Goal: Information Seeking & Learning: Find specific fact

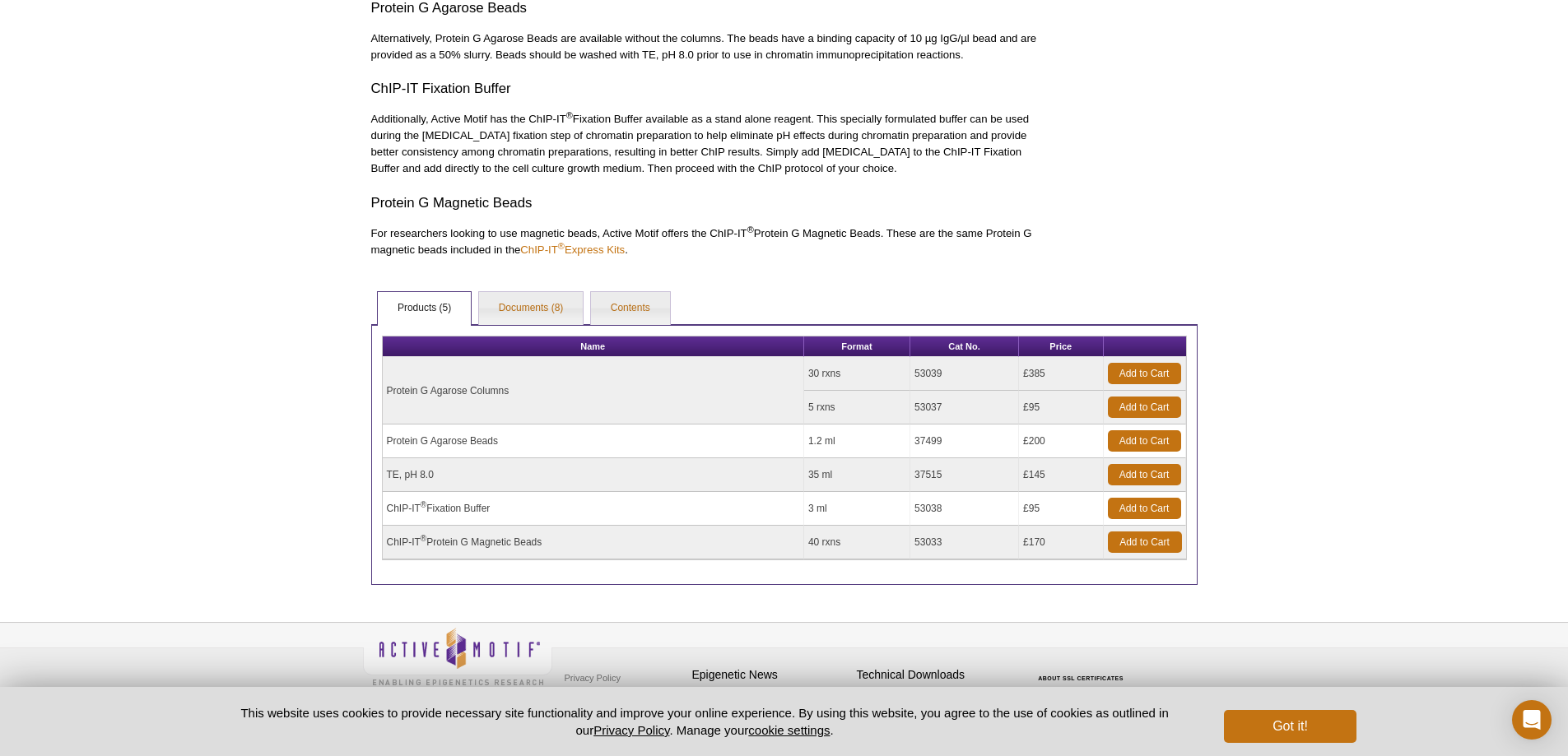
scroll to position [890, 0]
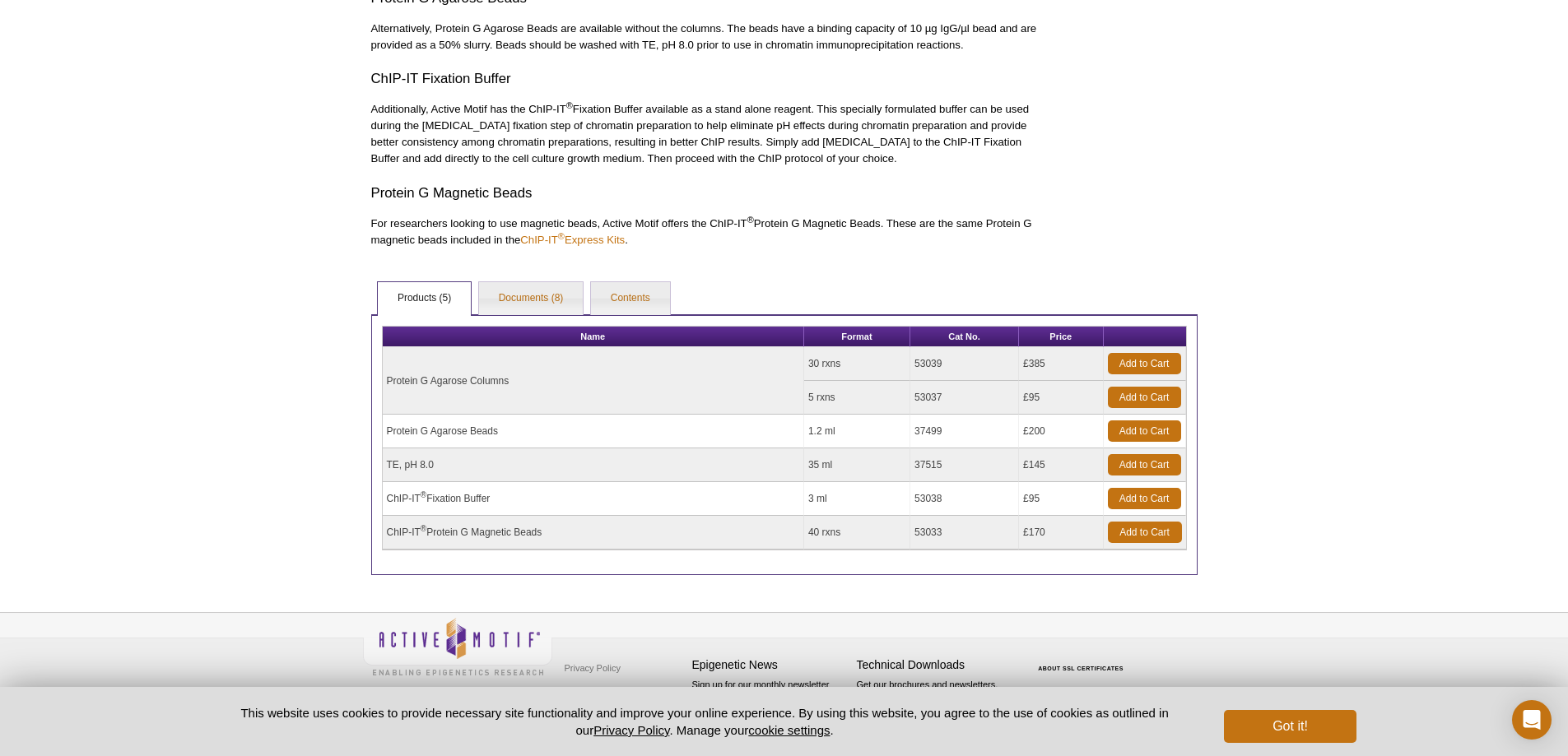
click at [935, 535] on td "53033" at bounding box center [964, 532] width 108 height 34
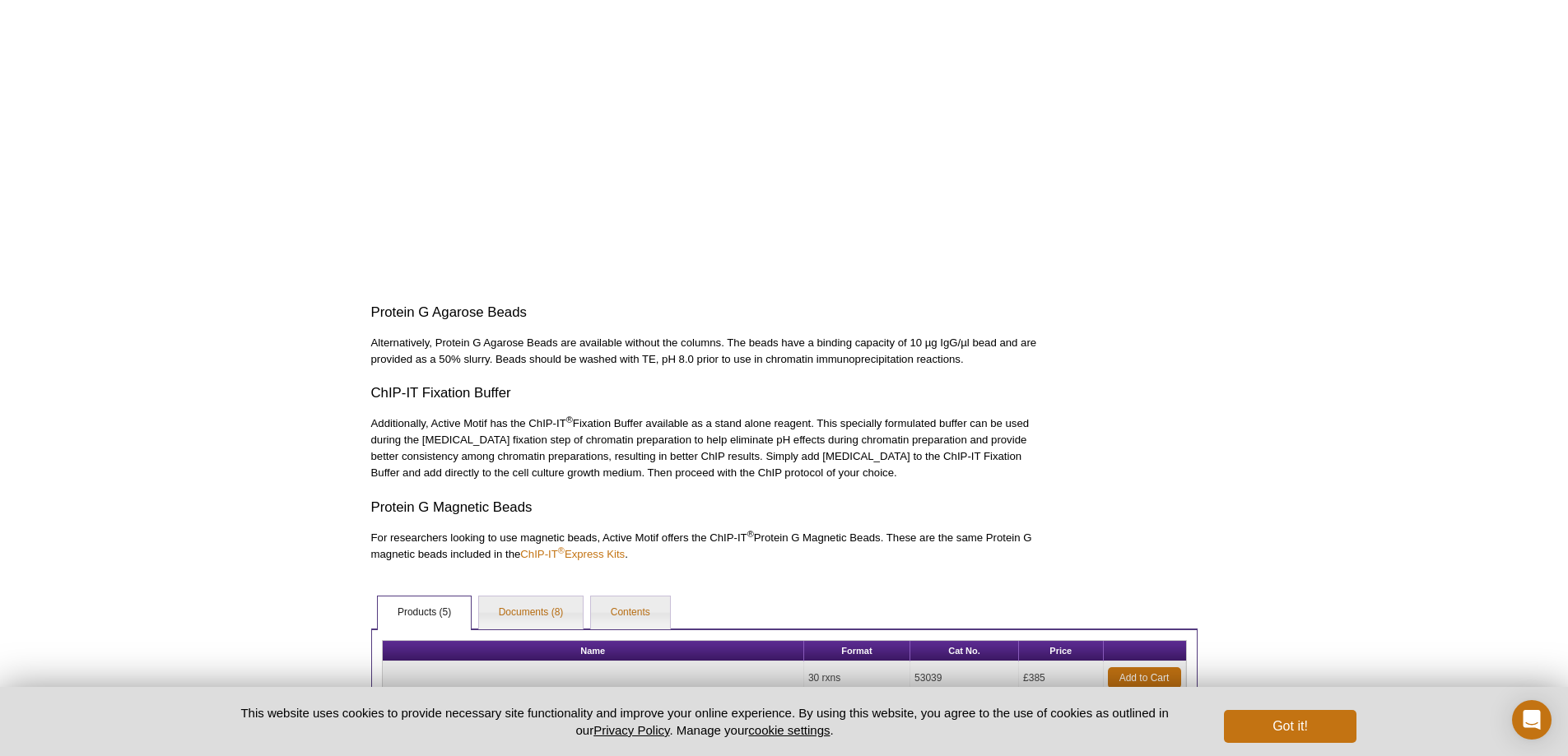
scroll to position [823, 0]
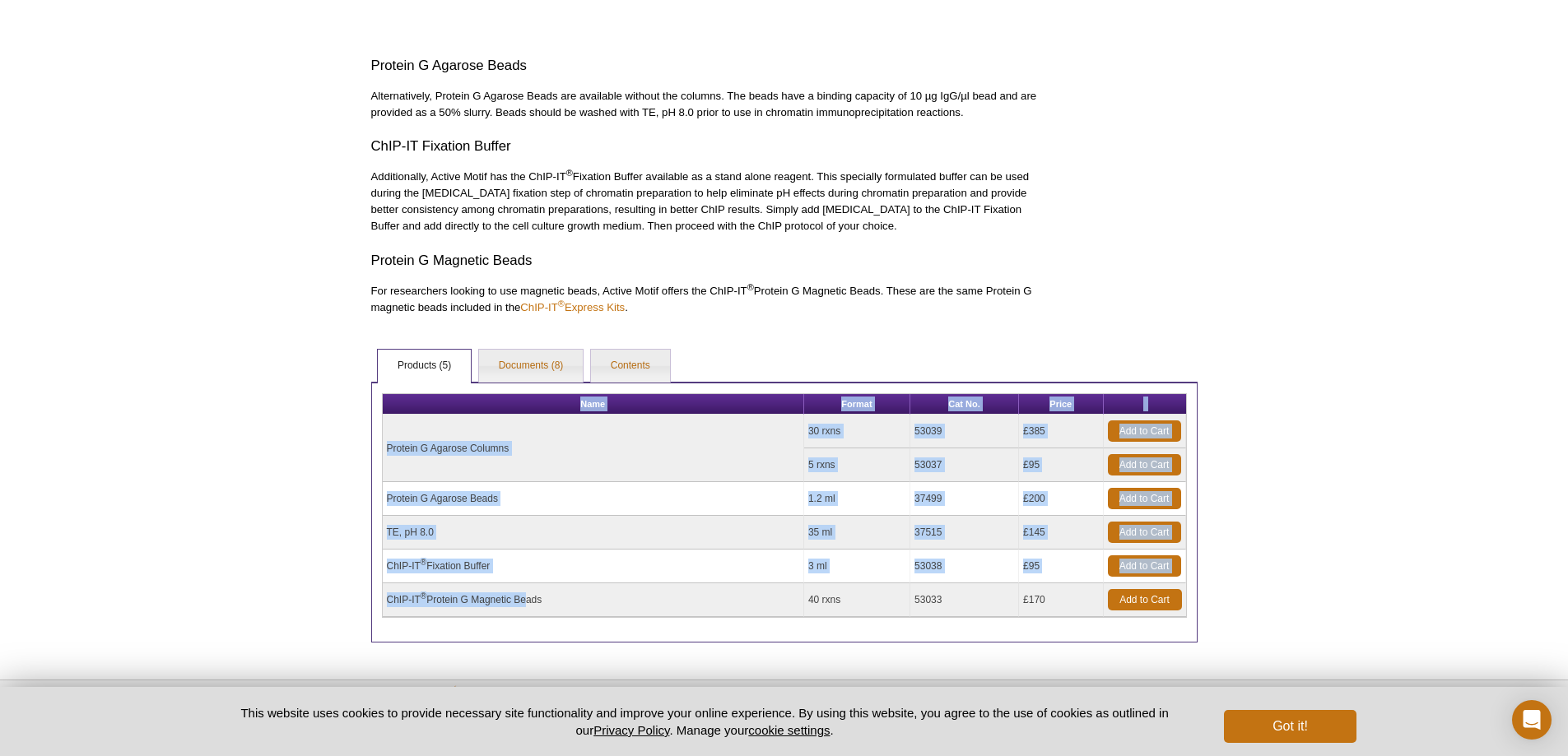
drag, startPoint x: 384, startPoint y: 598, endPoint x: 525, endPoint y: 602, distance: 141.1
click at [525, 602] on table "Name Format Cat No. Price Protein G Agarose Columns 30 rxns 53039 £385 Add to C…" at bounding box center [784, 505] width 805 height 224
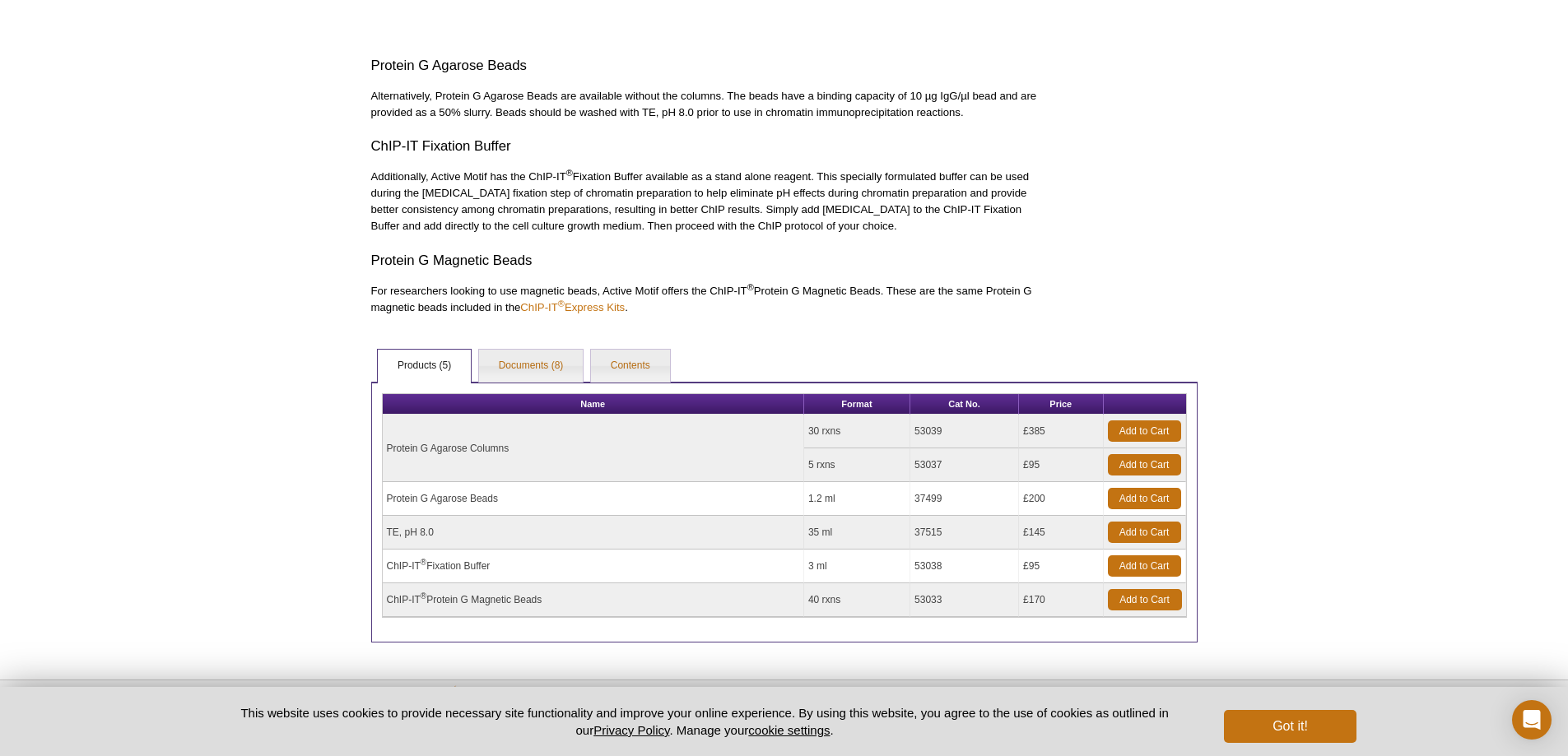
click at [643, 602] on td "ChIP-IT ® Protein G Magnetic Beads" at bounding box center [593, 600] width 422 height 34
drag, startPoint x: 575, startPoint y: 601, endPoint x: 384, endPoint y: 597, distance: 191.0
click at [384, 597] on td "ChIP-IT ® Protein G Magnetic Beads" at bounding box center [593, 600] width 422 height 34
copy td "ChIP-IT ® Protein G Magnetic Beads"
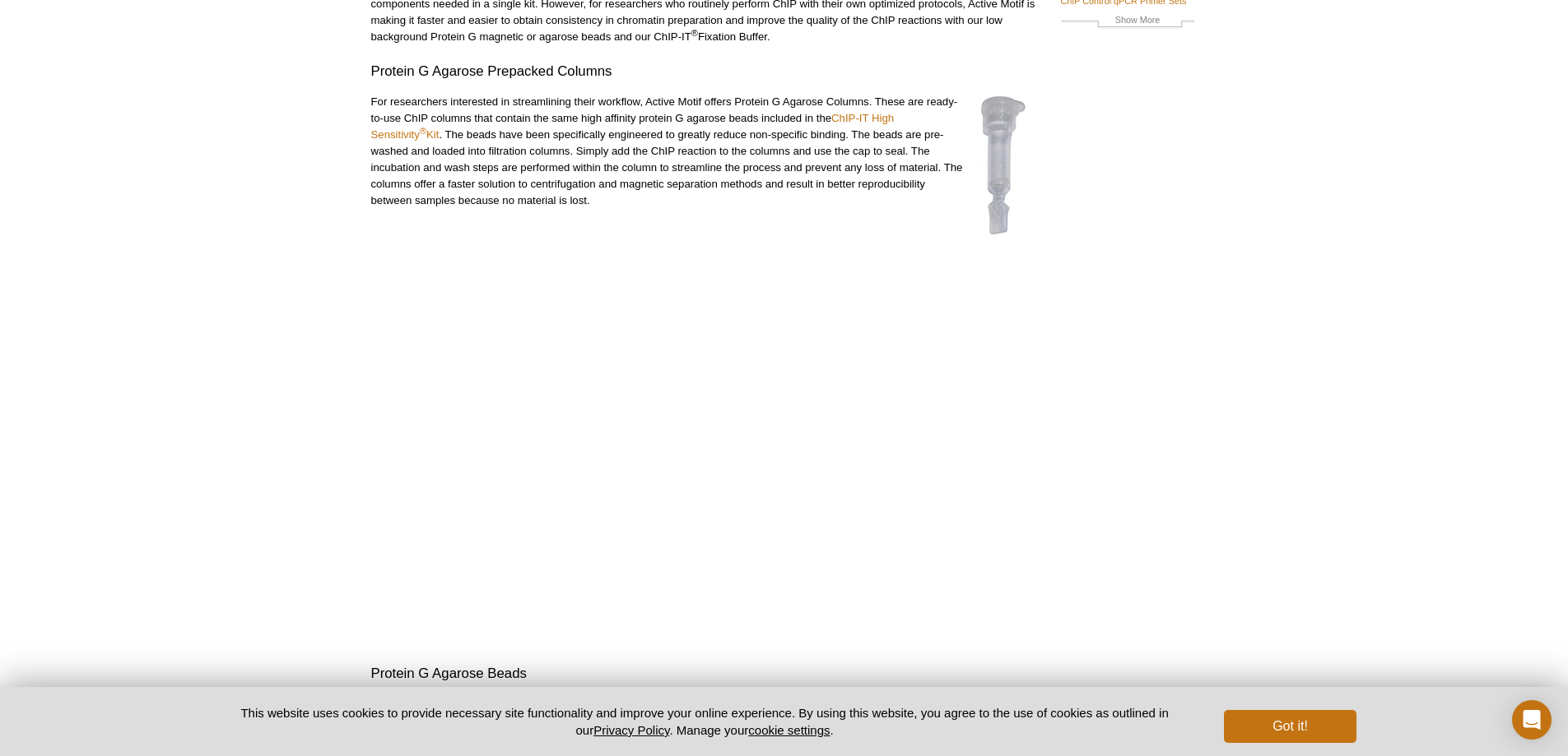
scroll to position [314, 0]
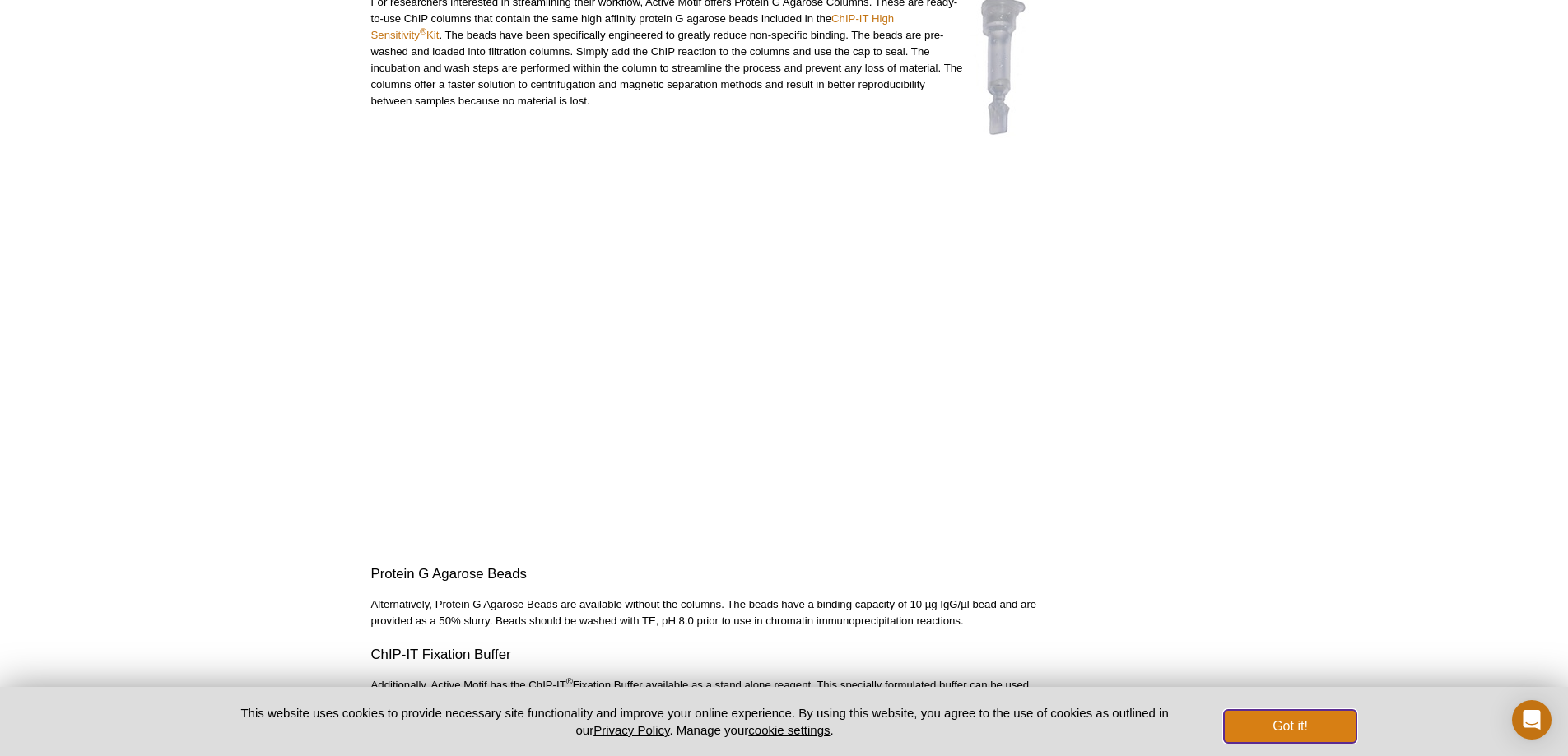
click at [1307, 731] on button "Got it!" at bounding box center [1290, 726] width 131 height 33
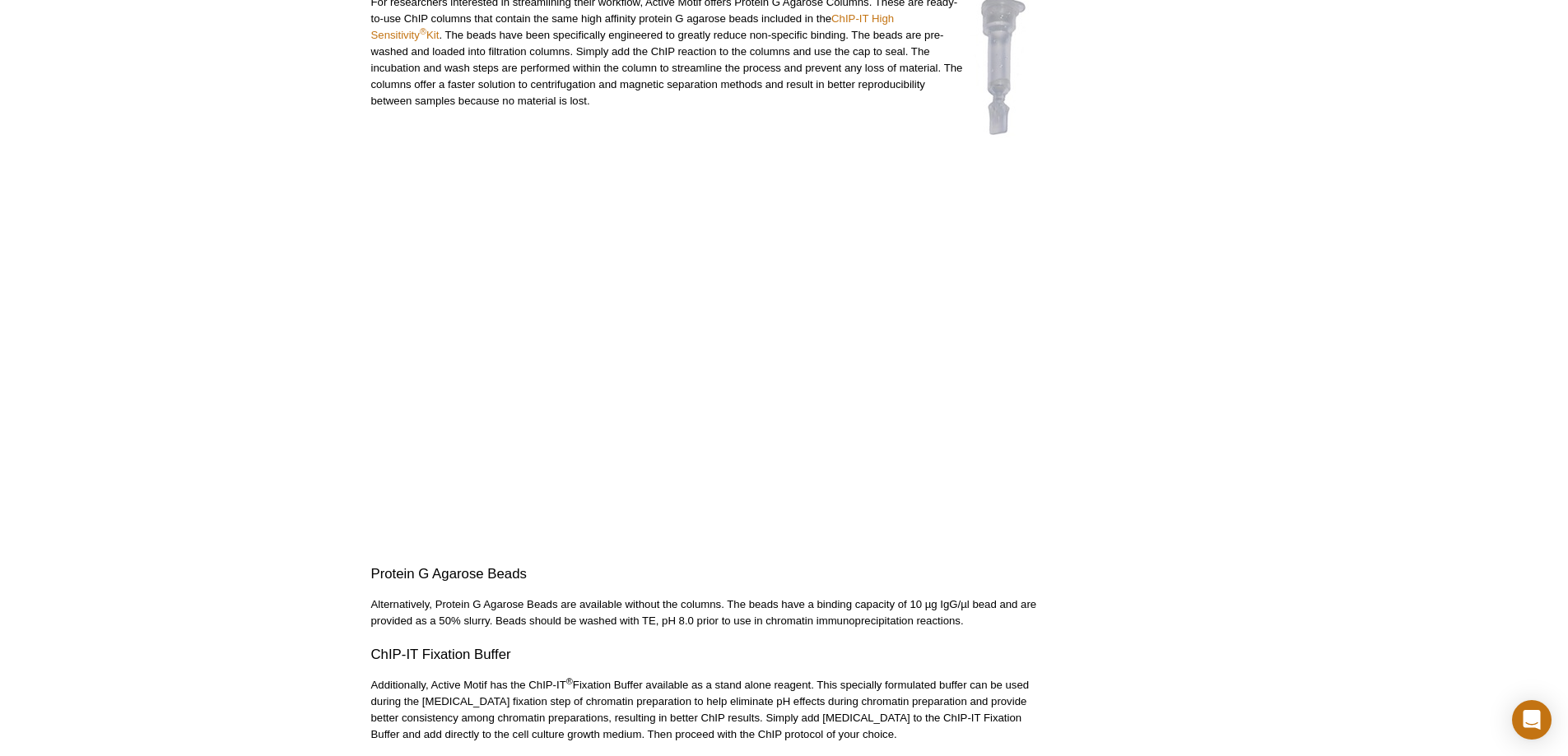
click at [311, 346] on div "Active Motif Logo Enabling Epigenetics Research 0 Search Skip to content Active…" at bounding box center [784, 508] width 1568 height 1646
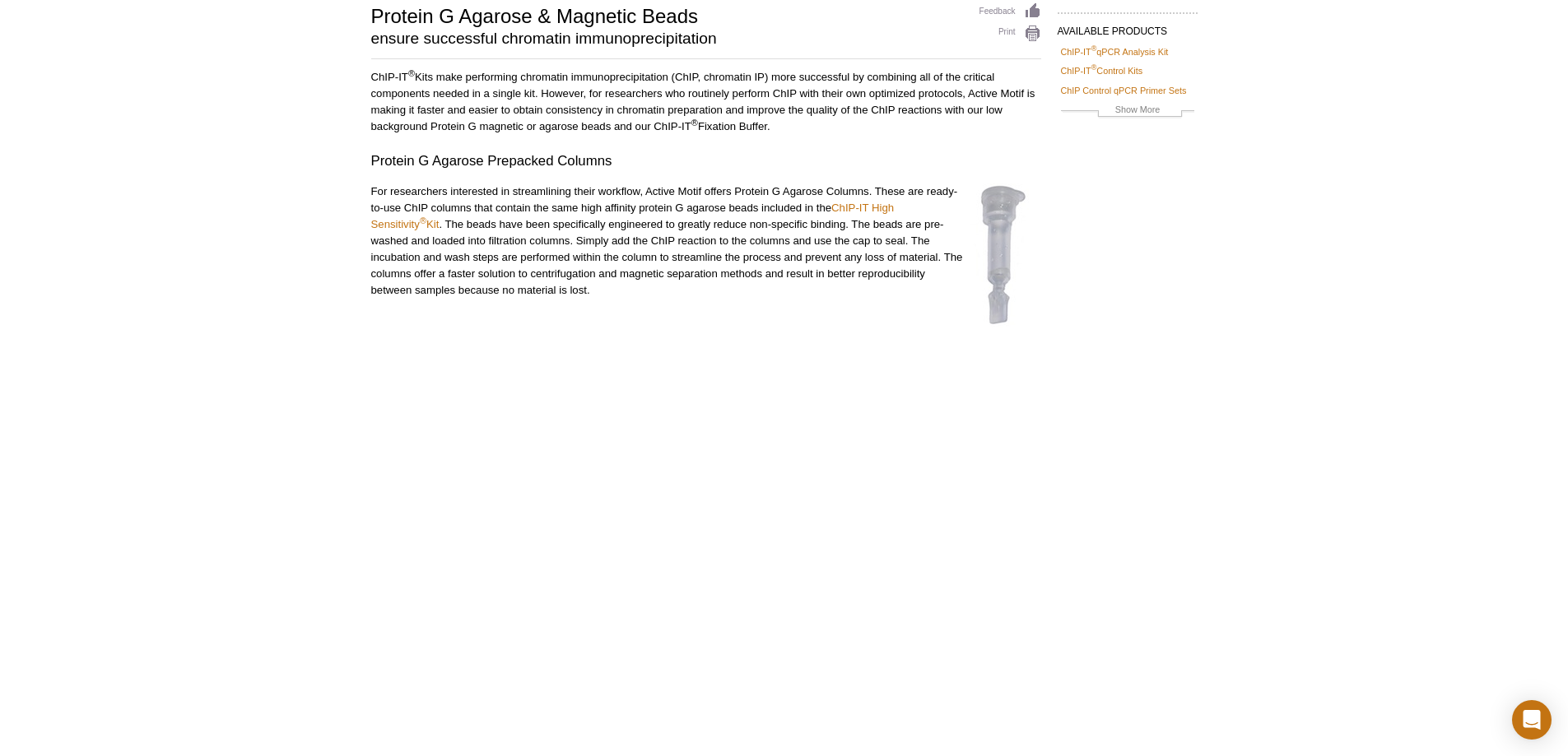
scroll to position [0, 0]
